Goal: Task Accomplishment & Management: Complete application form

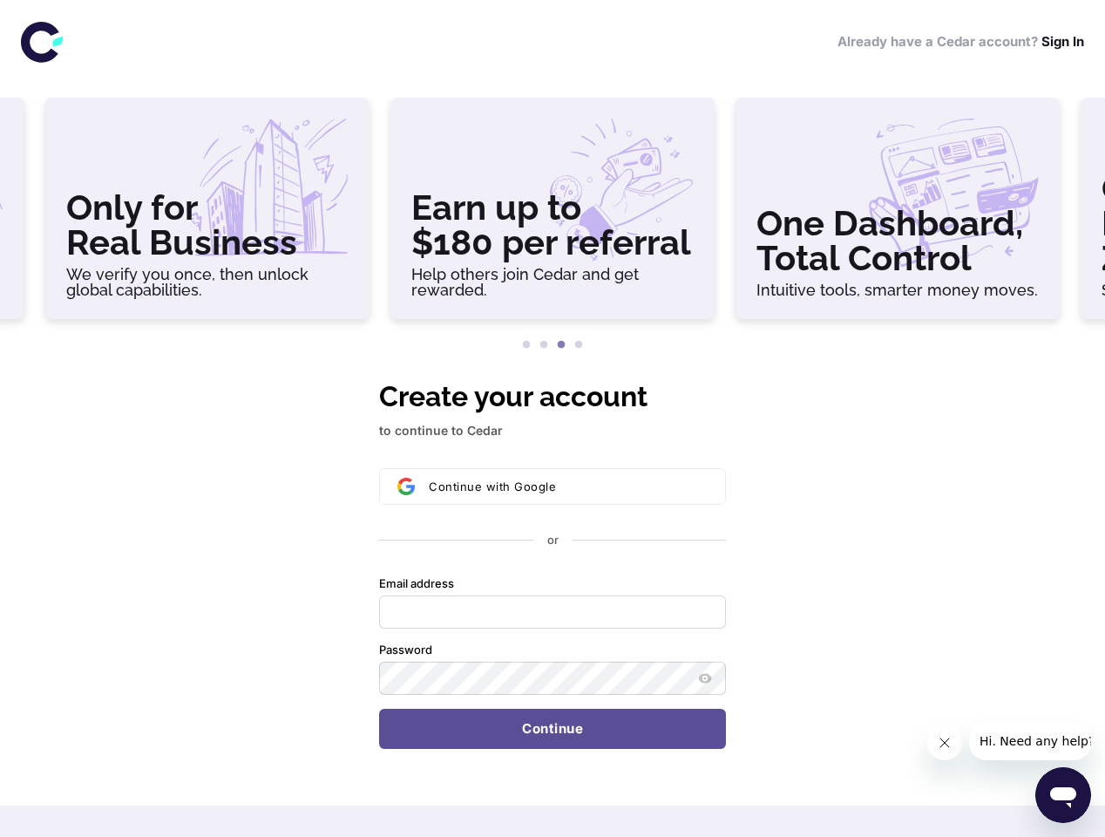
click at [207, 215] on h3 "Only for Real Business" at bounding box center [207, 225] width 282 height 70
click at [553, 215] on h3 "Earn up to $180 per referral" at bounding box center [552, 225] width 282 height 70
click at [898, 215] on h3 "One Dashboard, Total Control" at bounding box center [897, 241] width 282 height 70
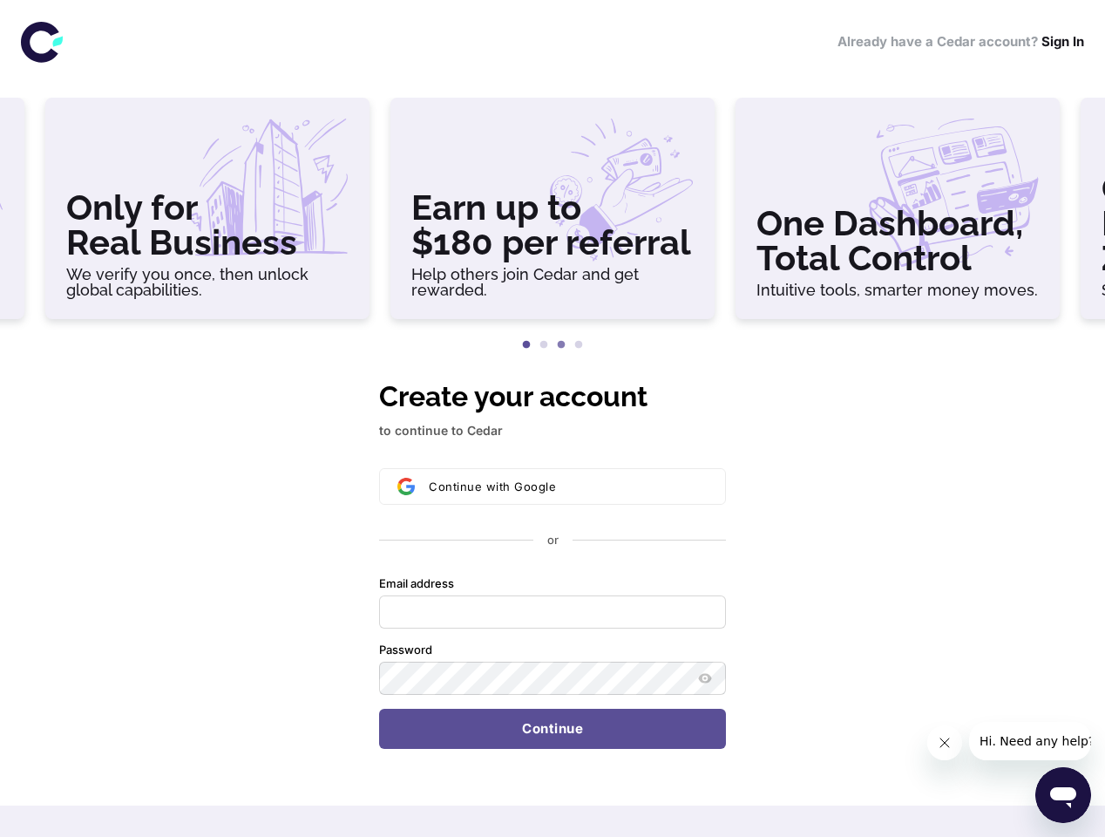
click at [526, 345] on button "1" at bounding box center [526, 344] width 17 height 17
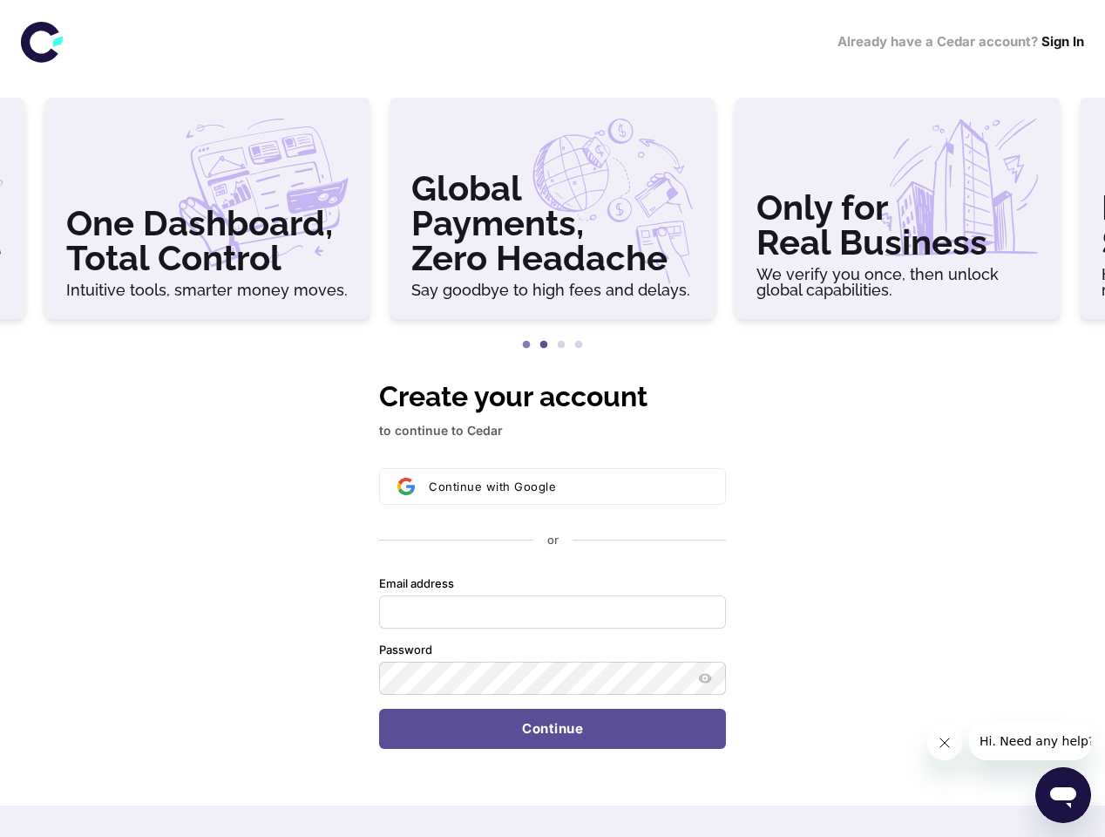
click at [544, 345] on button "2" at bounding box center [543, 344] width 17 height 17
click at [561, 345] on button "3" at bounding box center [561, 344] width 17 height 17
click at [579, 345] on button "4" at bounding box center [578, 344] width 17 height 17
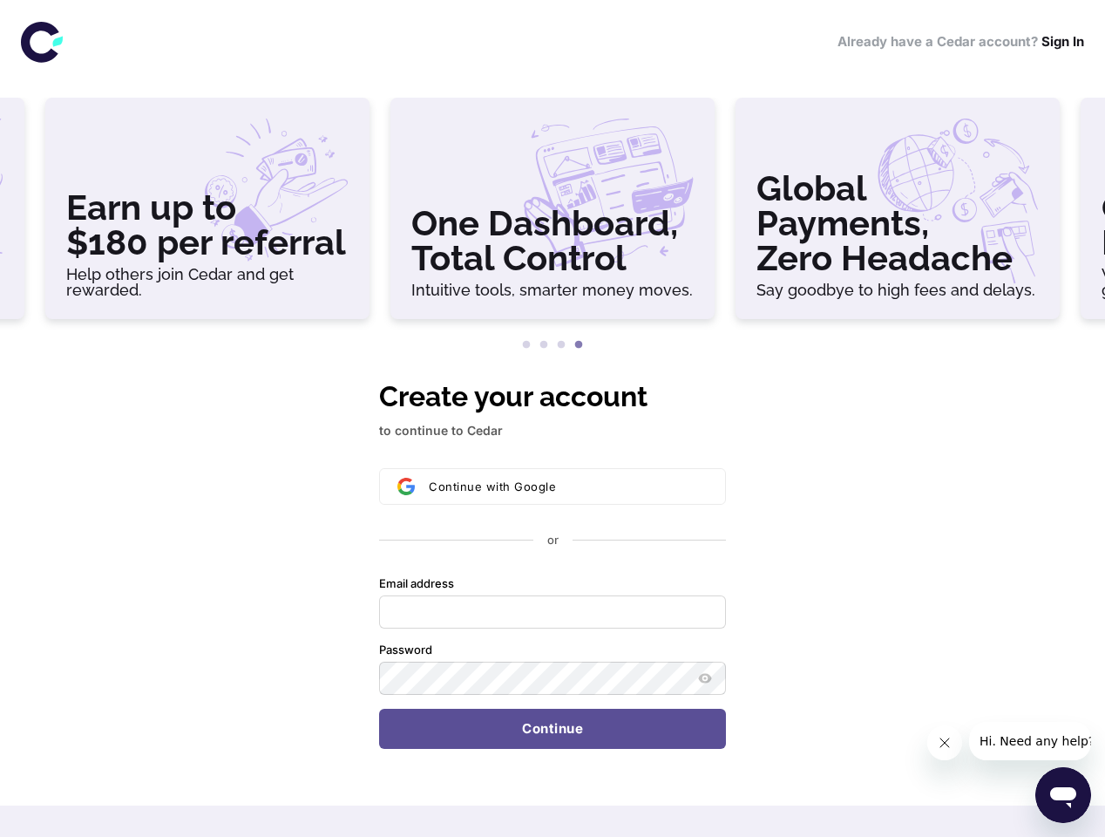
click at [553, 562] on div "Continue with Google or Email address Password Continue" at bounding box center [552, 608] width 347 height 281
